Goal: Task Accomplishment & Management: Manage account settings

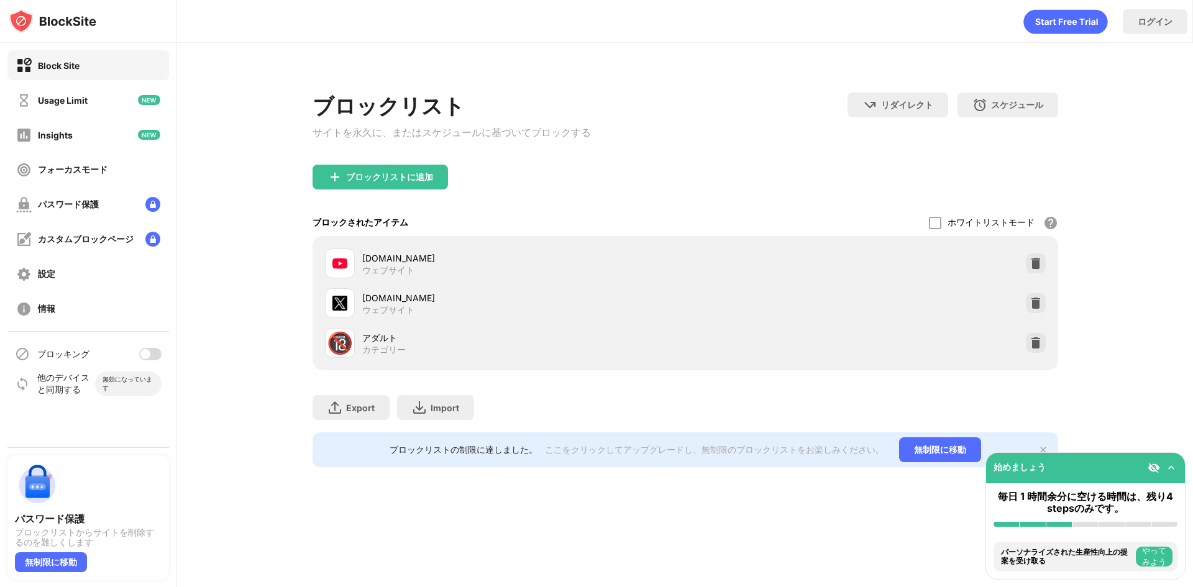
click at [154, 359] on div at bounding box center [150, 354] width 22 height 12
click at [152, 349] on div at bounding box center [150, 354] width 22 height 12
